Goal: Information Seeking & Learning: Compare options

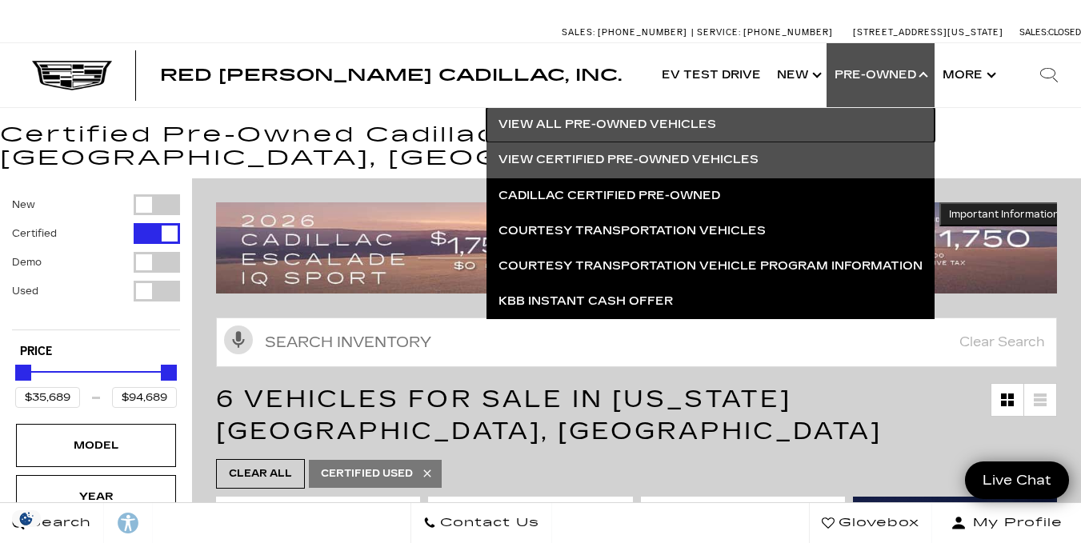
click at [658, 121] on link "View All Pre-Owned Vehicles" at bounding box center [710, 124] width 448 height 35
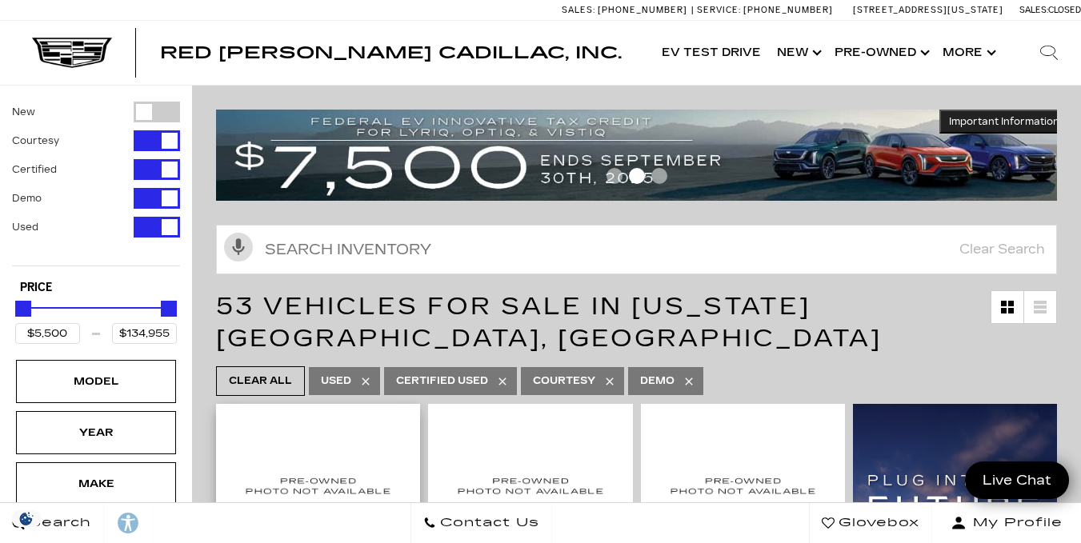
scroll to position [385, 0]
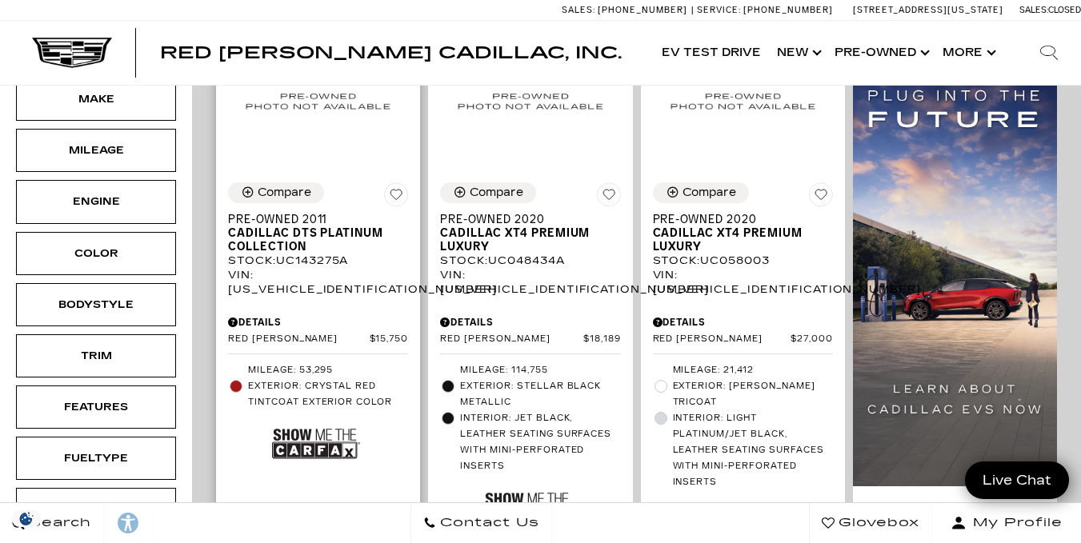
click at [326, 483] on div "Compare Pre-Owned 2011 Cadillac DTS Platinum Collection Stock : UC143275A VIN: …" at bounding box center [318, 364] width 204 height 690
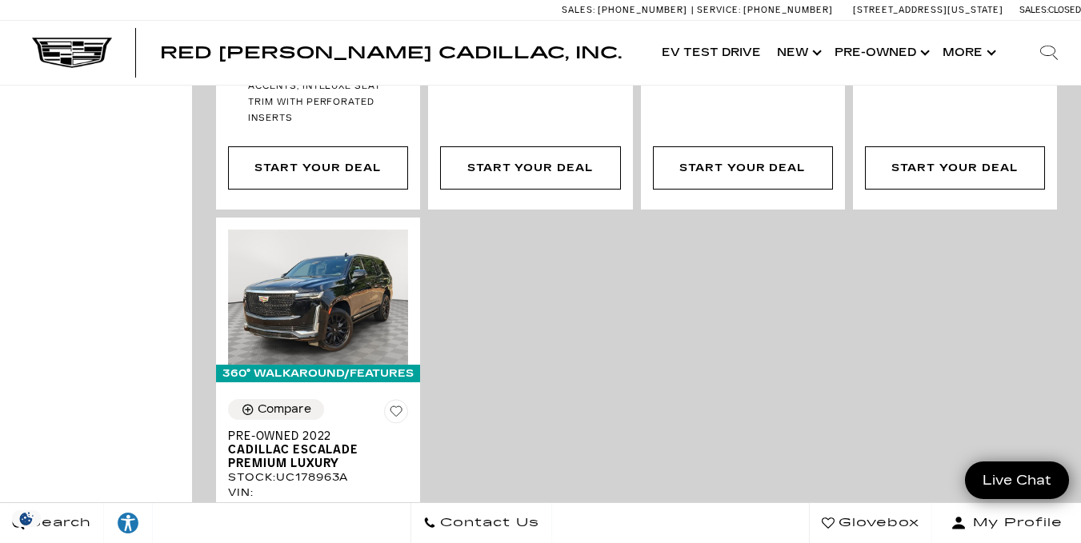
scroll to position [4098, 0]
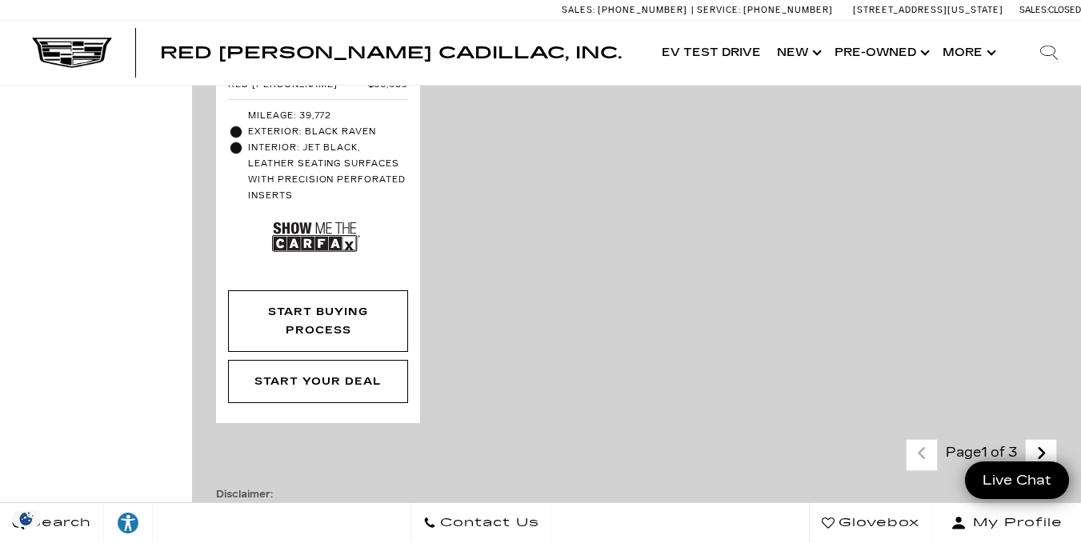
scroll to position [4568, 0]
click at [1046, 440] on icon "next page" at bounding box center [1041, 453] width 10 height 26
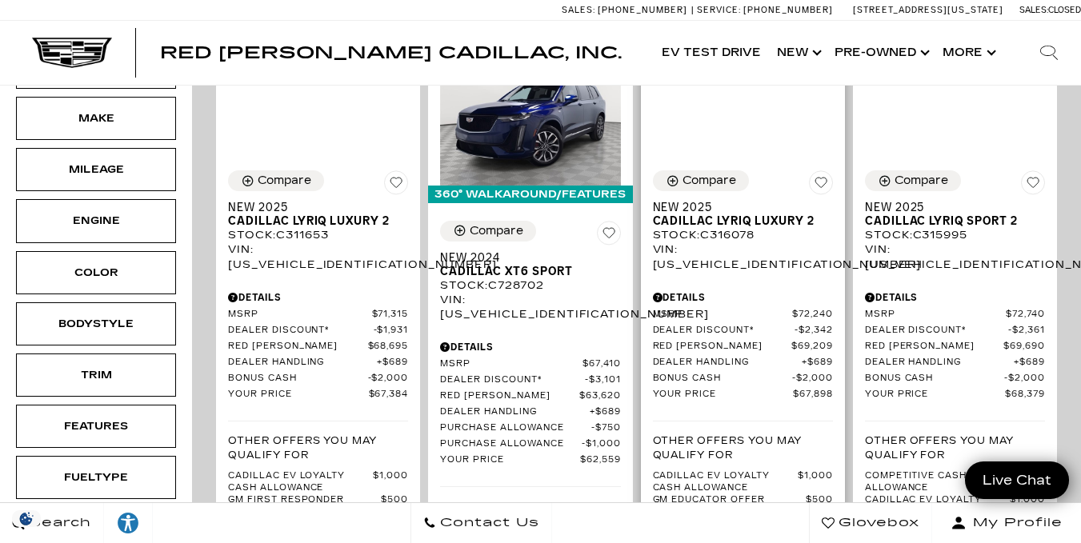
scroll to position [209, 0]
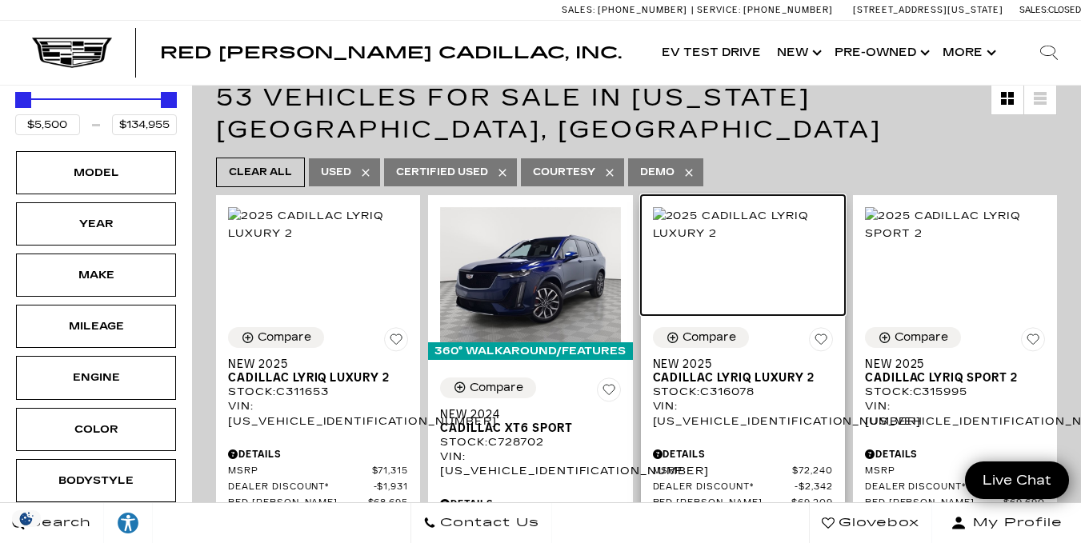
click at [720, 242] on img at bounding box center [743, 224] width 180 height 35
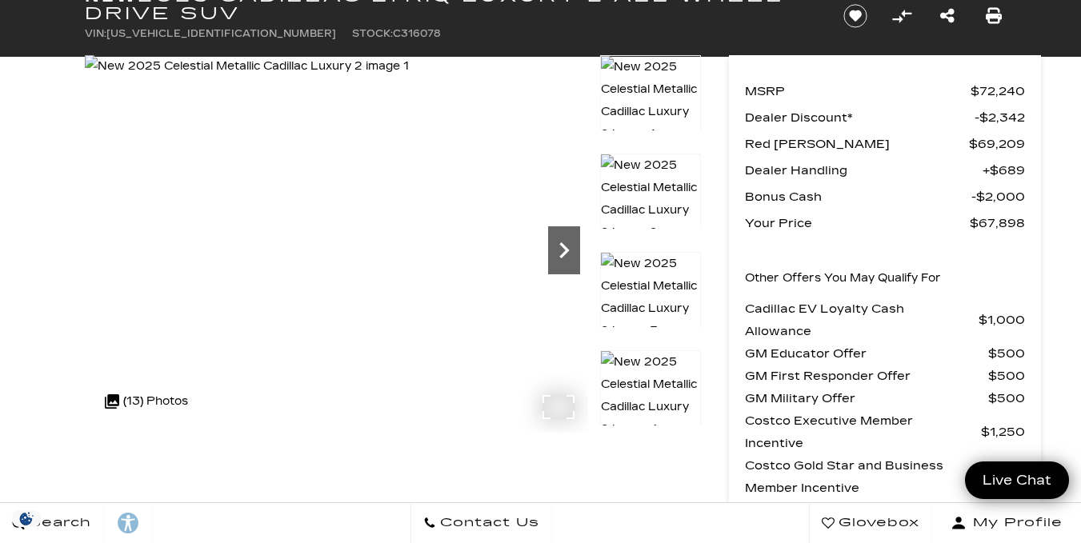
click at [560, 250] on icon "Next" at bounding box center [564, 250] width 32 height 32
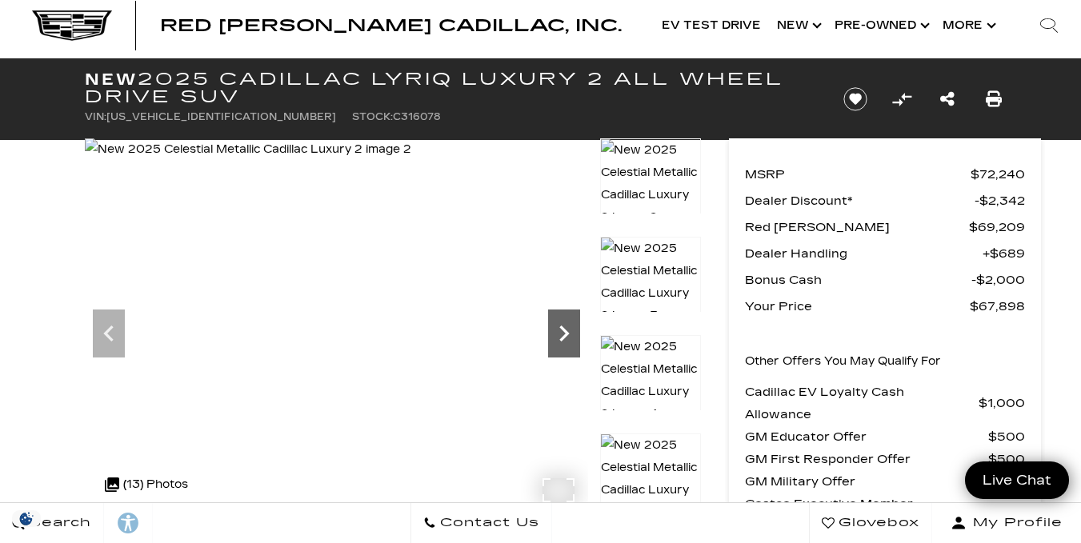
scroll to position [28, 0]
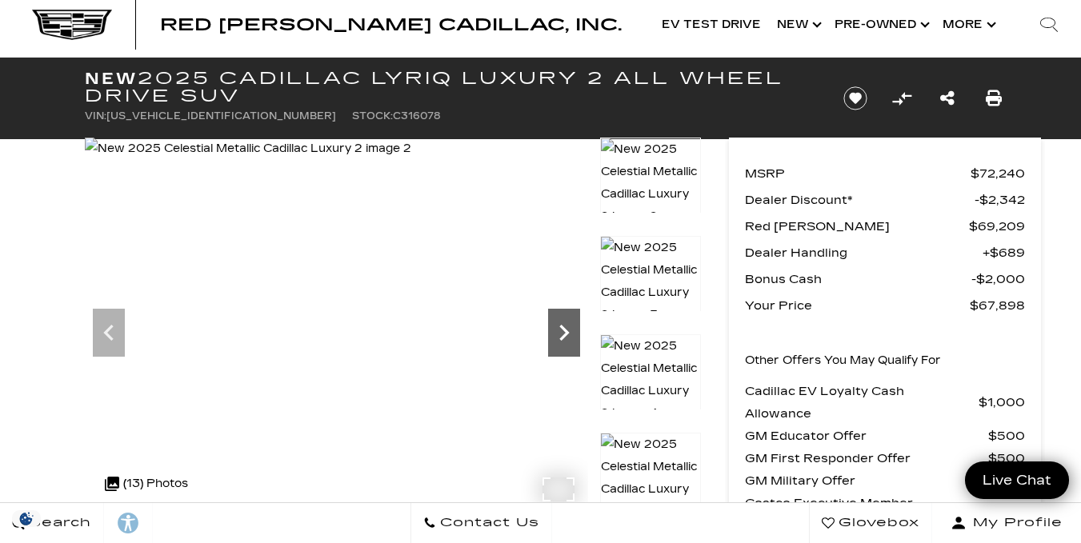
click at [562, 331] on icon "Next" at bounding box center [564, 333] width 32 height 32
click at [562, 332] on icon "Next" at bounding box center [564, 333] width 32 height 32
click at [112, 325] on icon "Previous" at bounding box center [109, 333] width 32 height 32
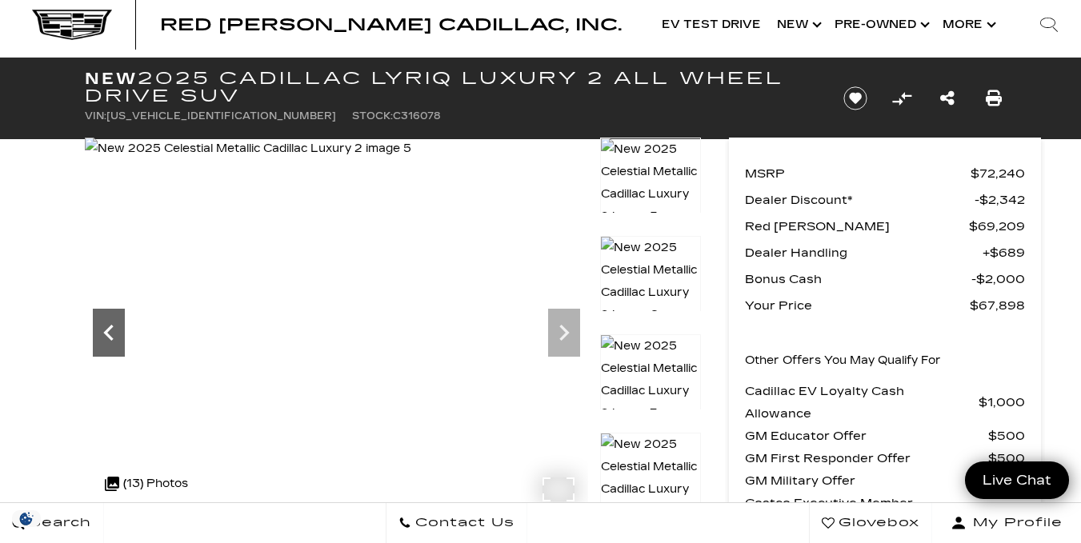
click at [112, 325] on icon "Previous" at bounding box center [109, 333] width 32 height 32
click at [559, 332] on icon "Next" at bounding box center [564, 333] width 32 height 32
click at [559, 331] on icon "Next" at bounding box center [564, 333] width 32 height 32
click at [106, 327] on icon "Previous" at bounding box center [109, 333] width 32 height 32
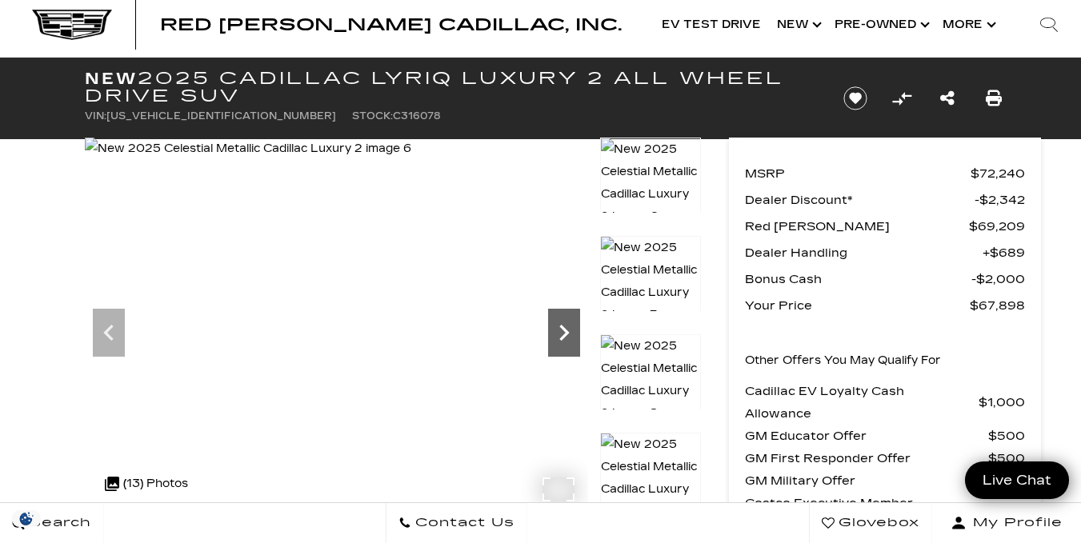
click at [562, 323] on icon "Next" at bounding box center [564, 333] width 32 height 32
click at [562, 325] on icon "Next" at bounding box center [564, 333] width 32 height 32
click at [562, 326] on icon "Next" at bounding box center [564, 333] width 32 height 32
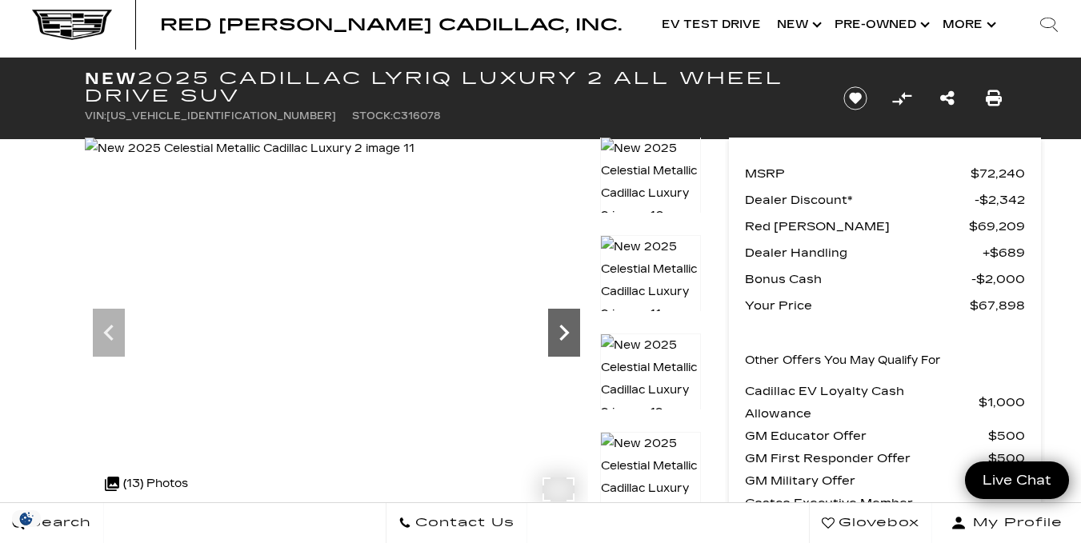
click at [562, 326] on icon "Next" at bounding box center [564, 333] width 32 height 32
click at [417, 160] on img at bounding box center [251, 149] width 332 height 22
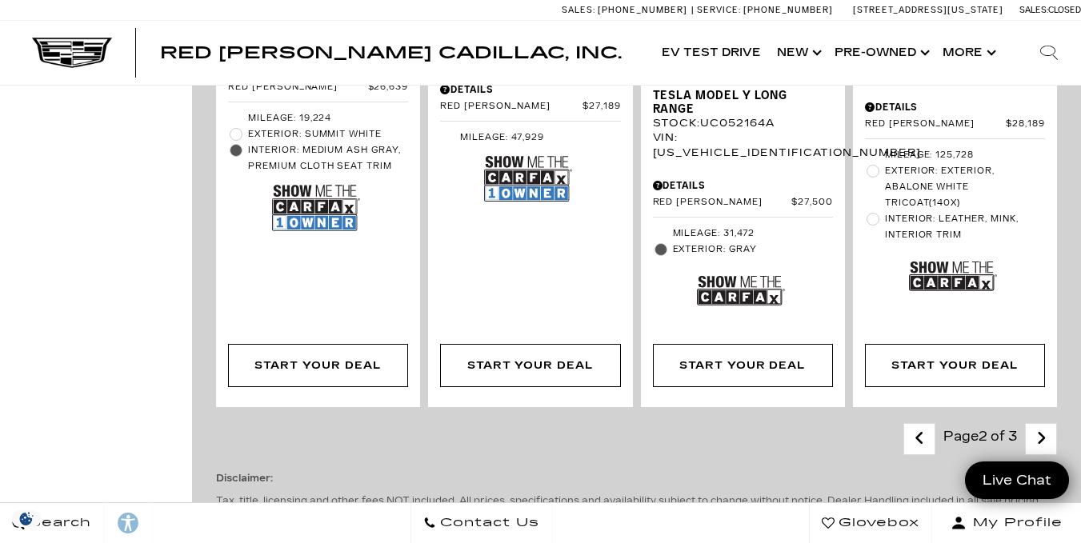
scroll to position [3492, 0]
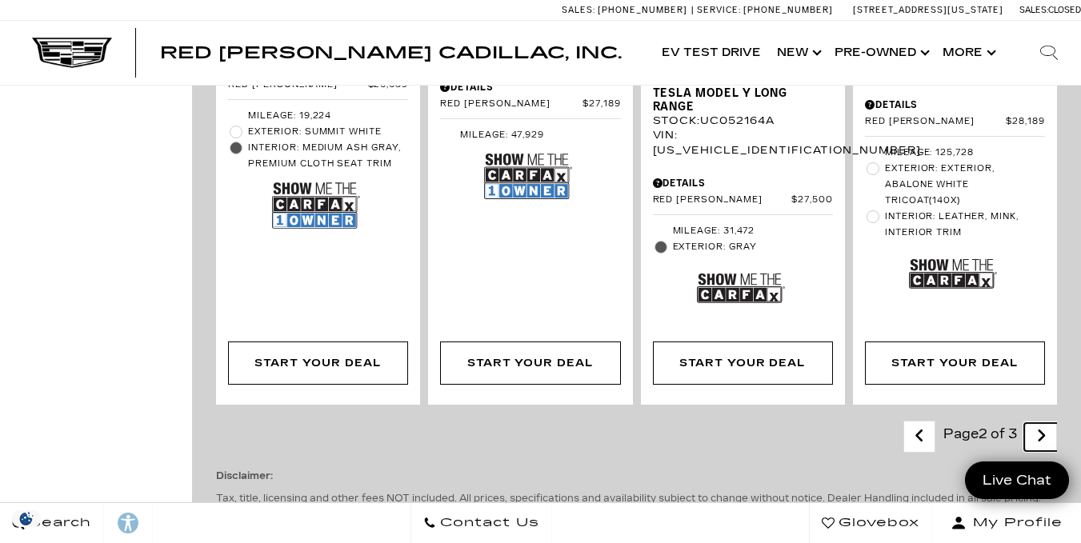
click at [1046, 423] on icon "next page" at bounding box center [1041, 436] width 10 height 26
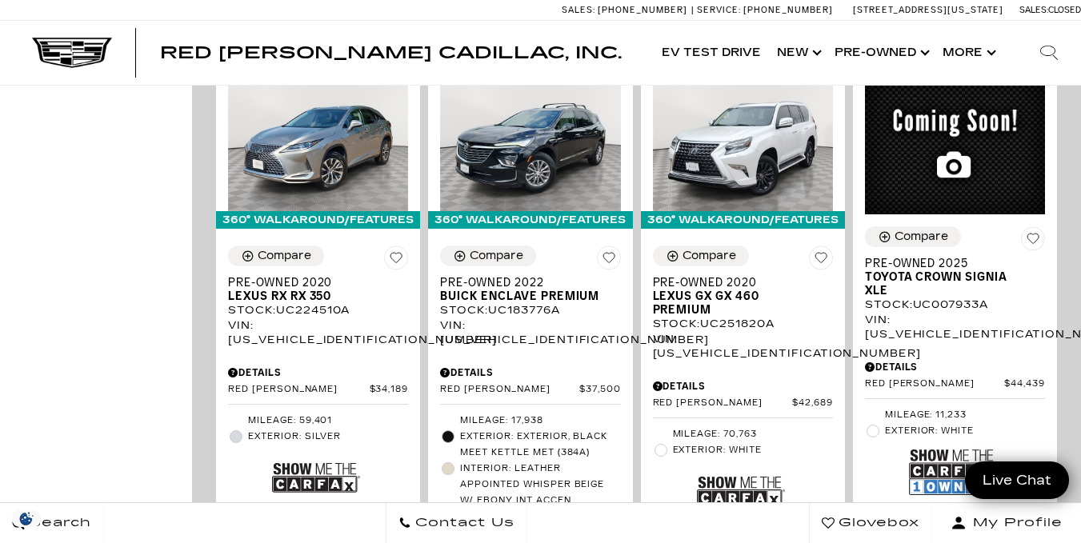
scroll to position [897, 0]
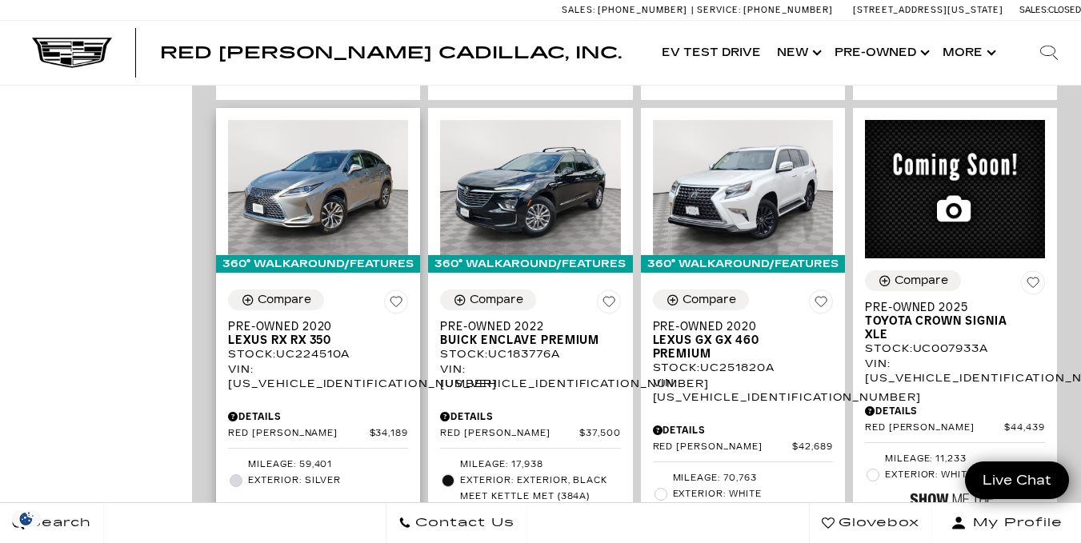
click at [395, 362] on div "VIN: 2T2HZMDA0LC224510" at bounding box center [318, 376] width 180 height 29
click at [483, 295] on div "Compare" at bounding box center [497, 300] width 54 height 14
click at [475, 293] on div "Compare" at bounding box center [496, 300] width 57 height 14
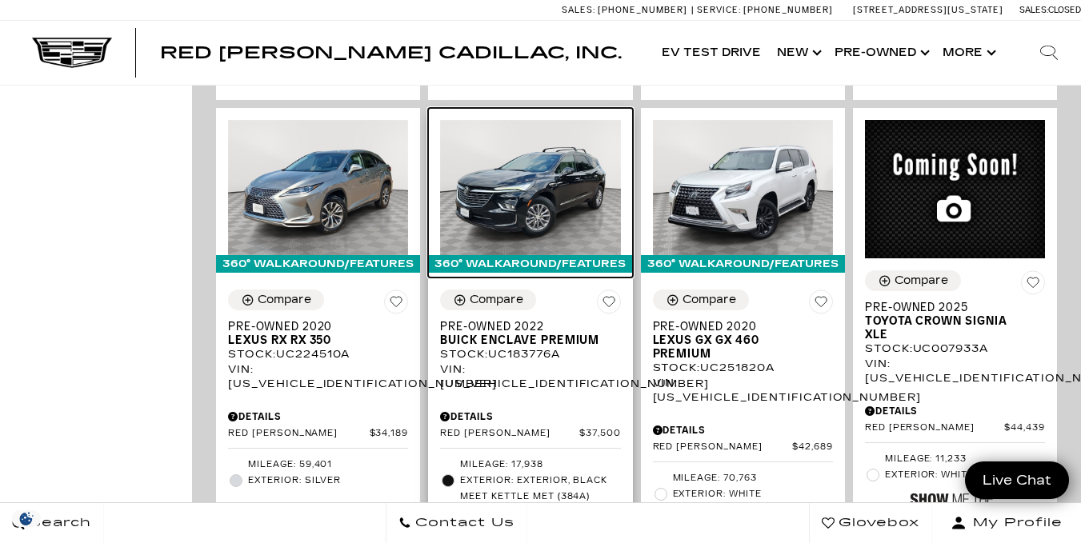
click at [539, 206] on img at bounding box center [530, 187] width 180 height 135
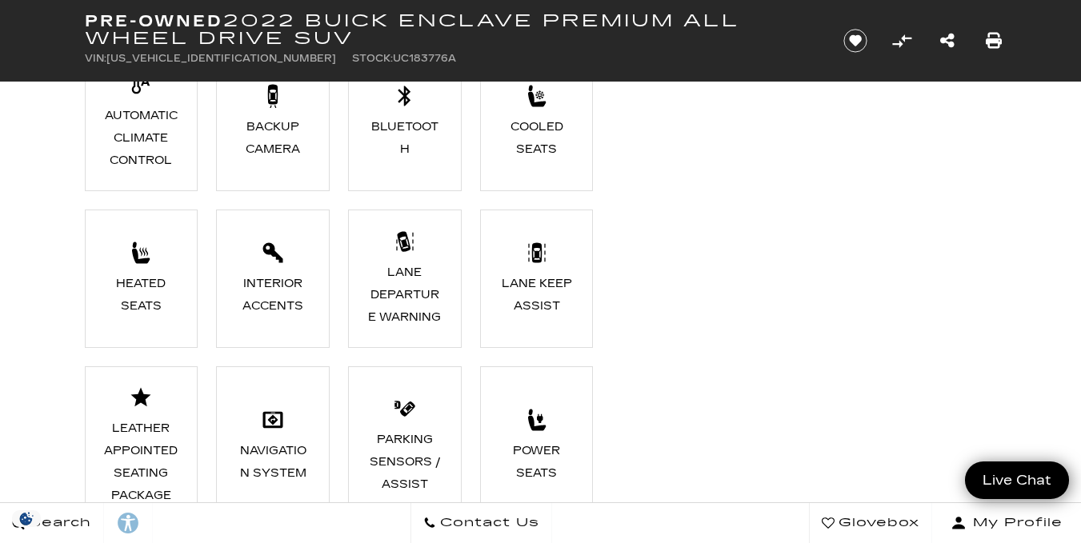
scroll to position [1597, 0]
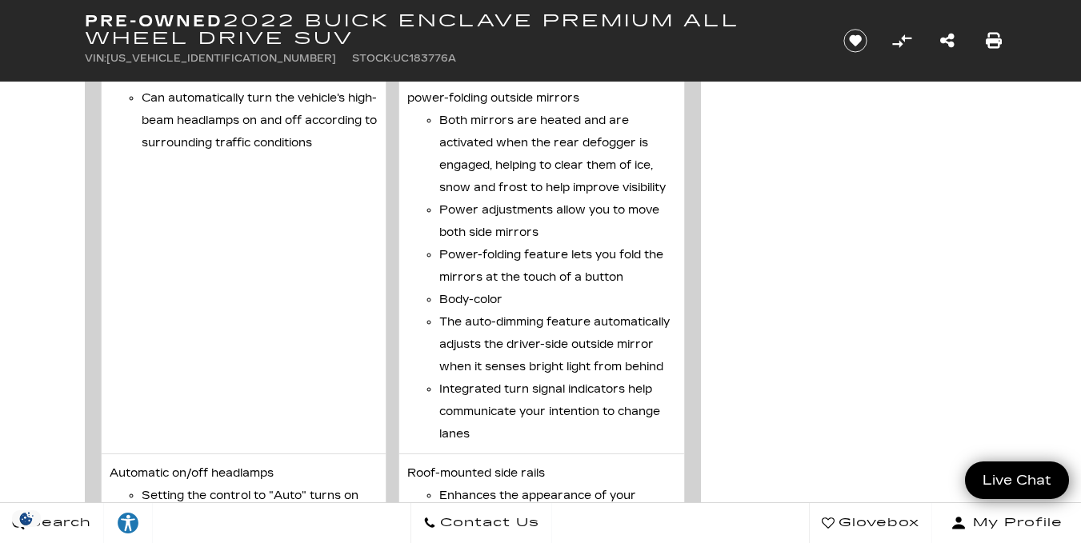
scroll to position [2812, 0]
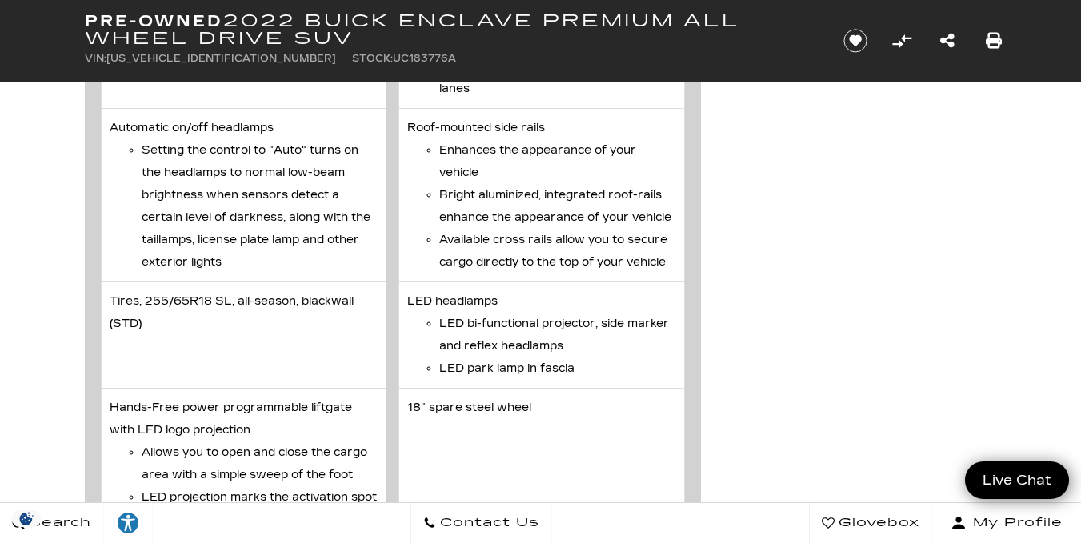
scroll to position [3145, 0]
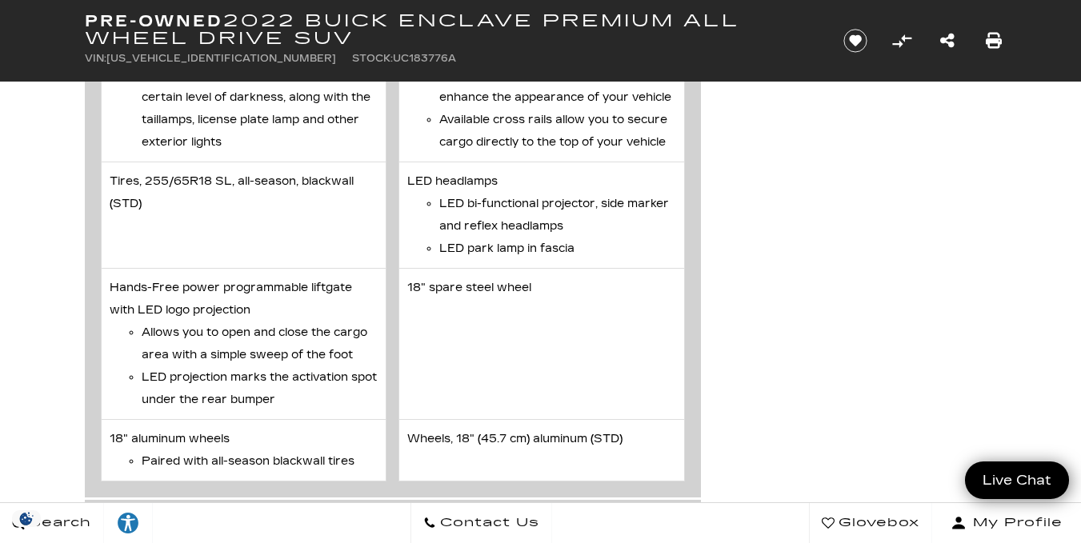
scroll to position [3261, 0]
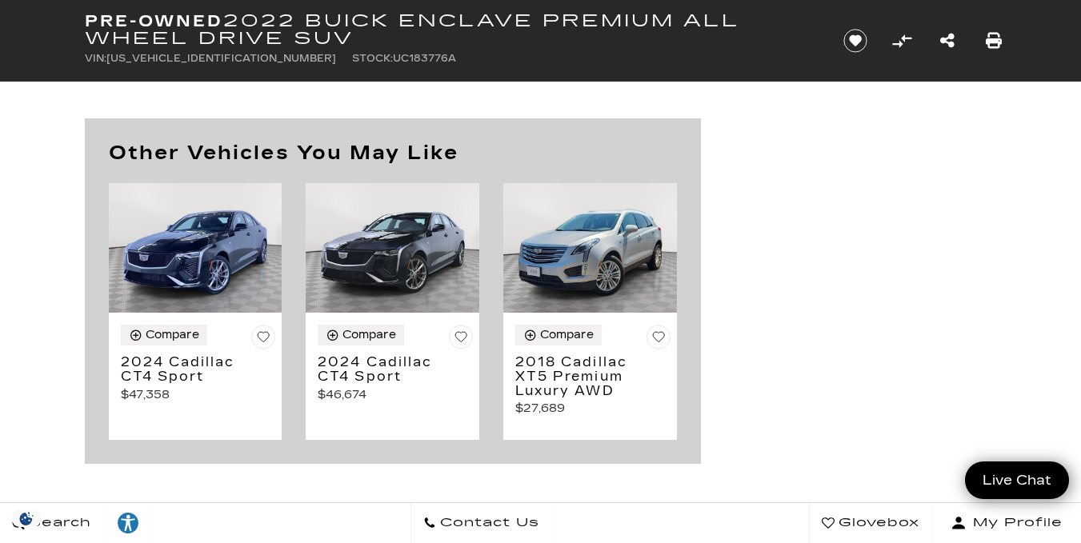
scroll to position [3850, 0]
